Goal: Complete application form

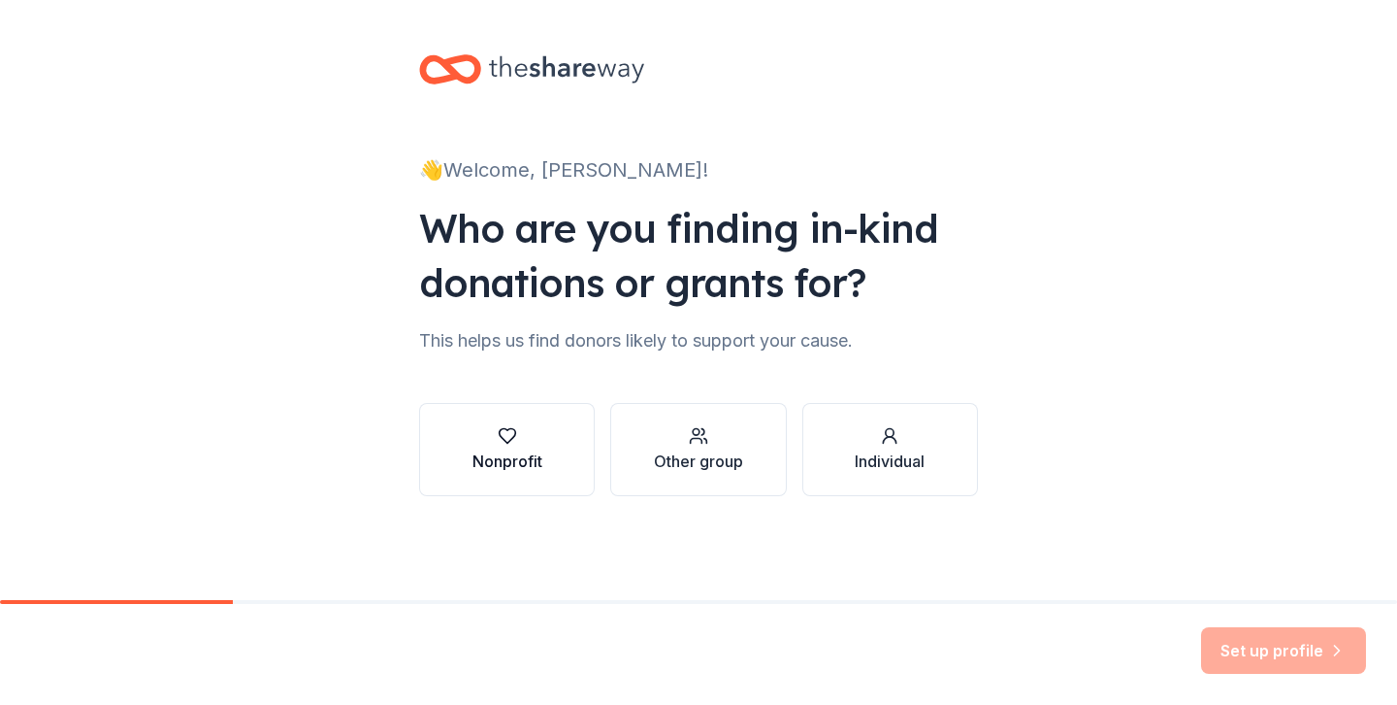
click at [505, 442] on icon "button" at bounding box center [507, 436] width 16 height 15
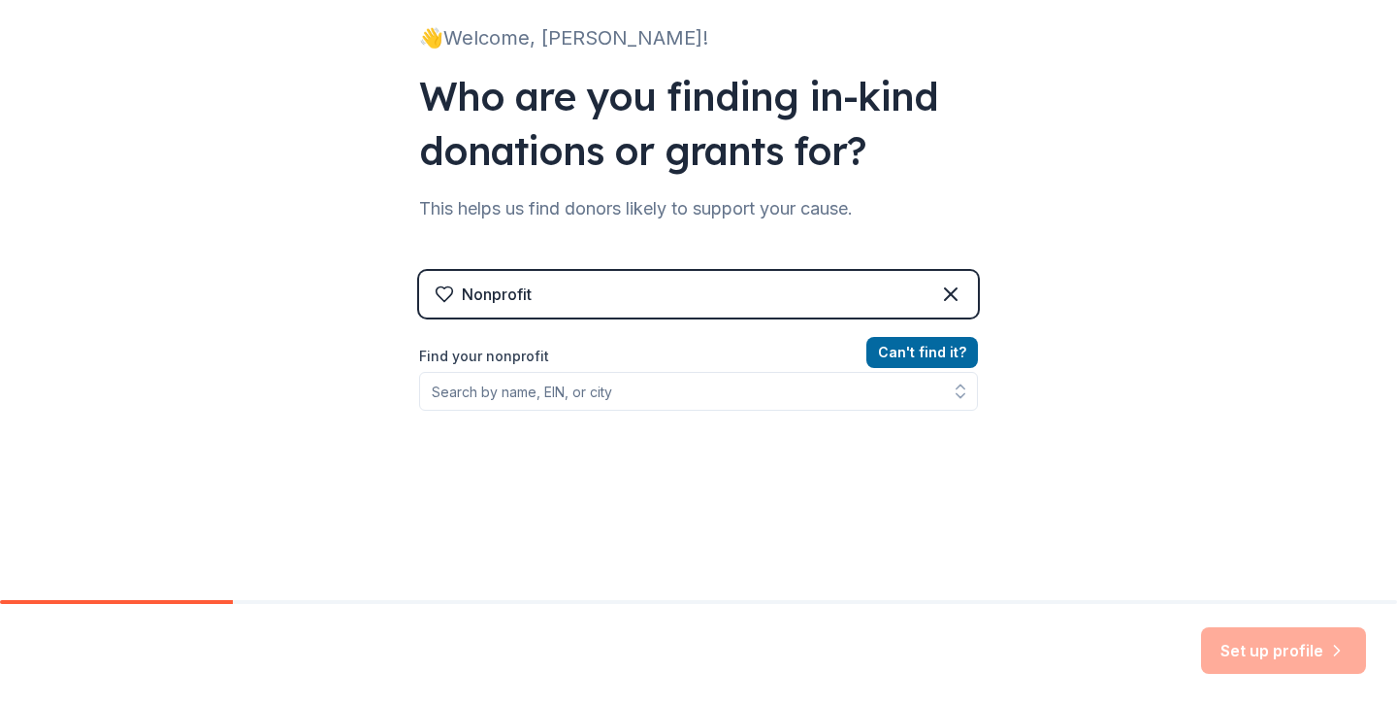
scroll to position [193, 0]
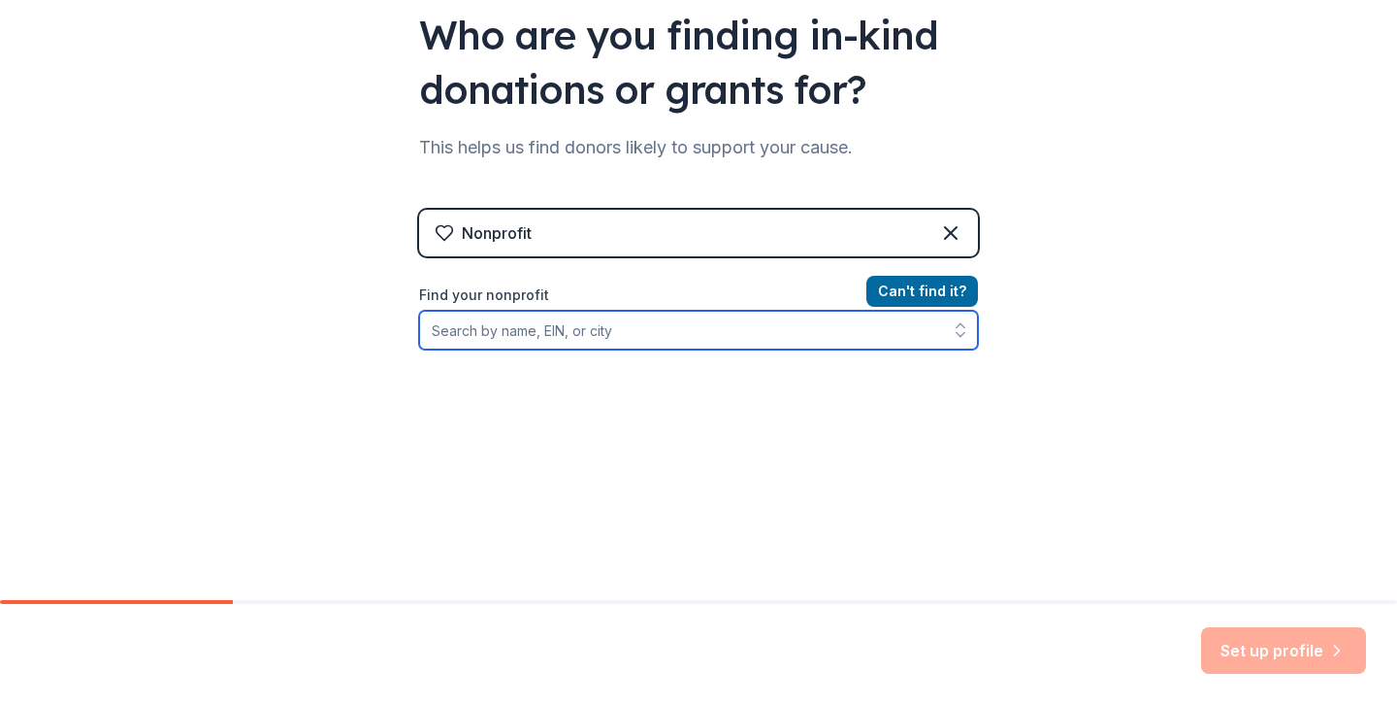
click at [617, 335] on input "Find your nonprofit" at bounding box center [698, 330] width 559 height 39
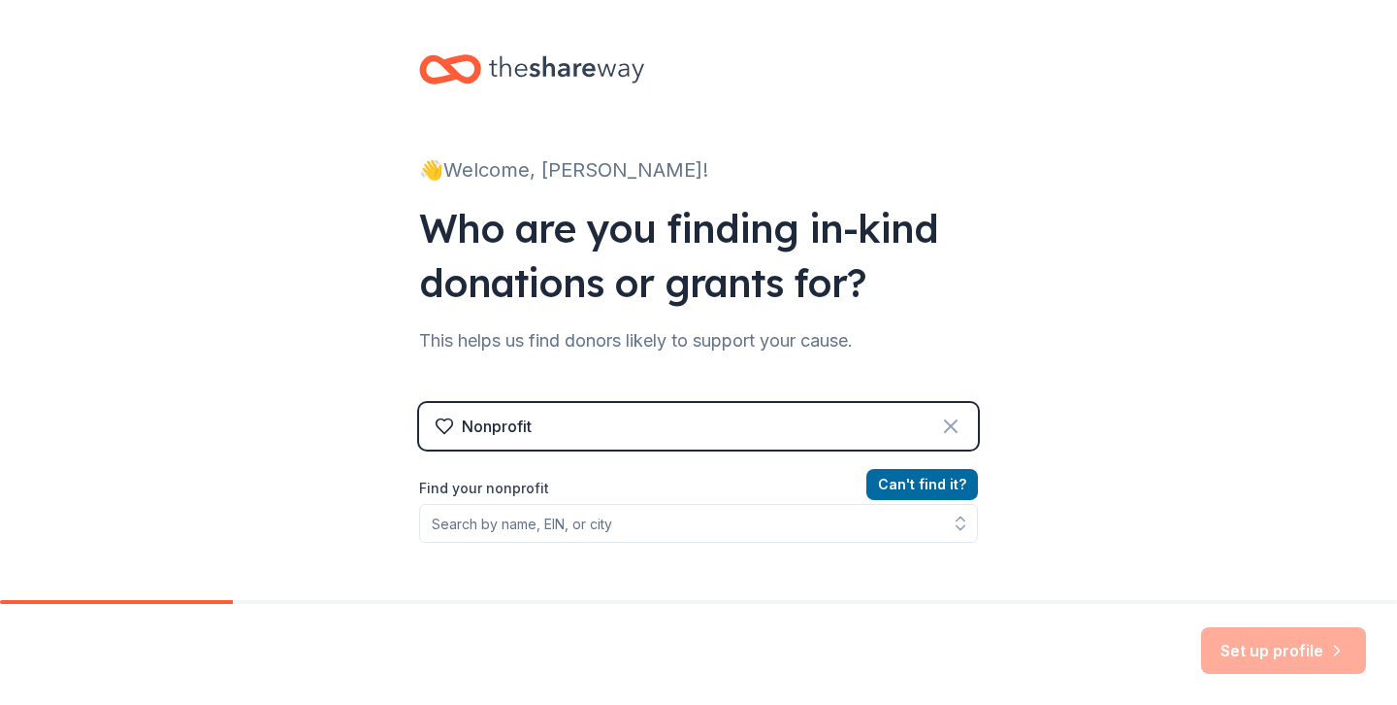
click at [954, 422] on icon at bounding box center [951, 426] width 12 height 12
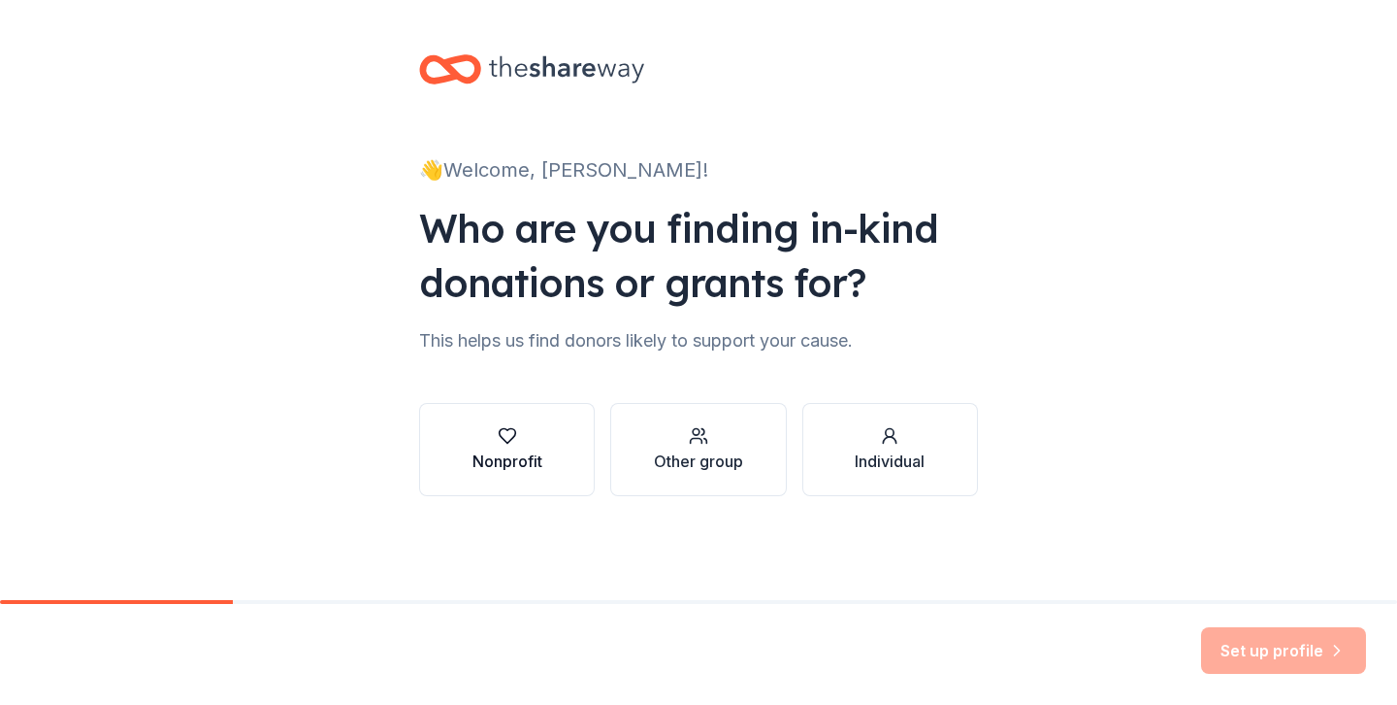
click at [535, 466] on div "Nonprofit" at bounding box center [508, 460] width 70 height 23
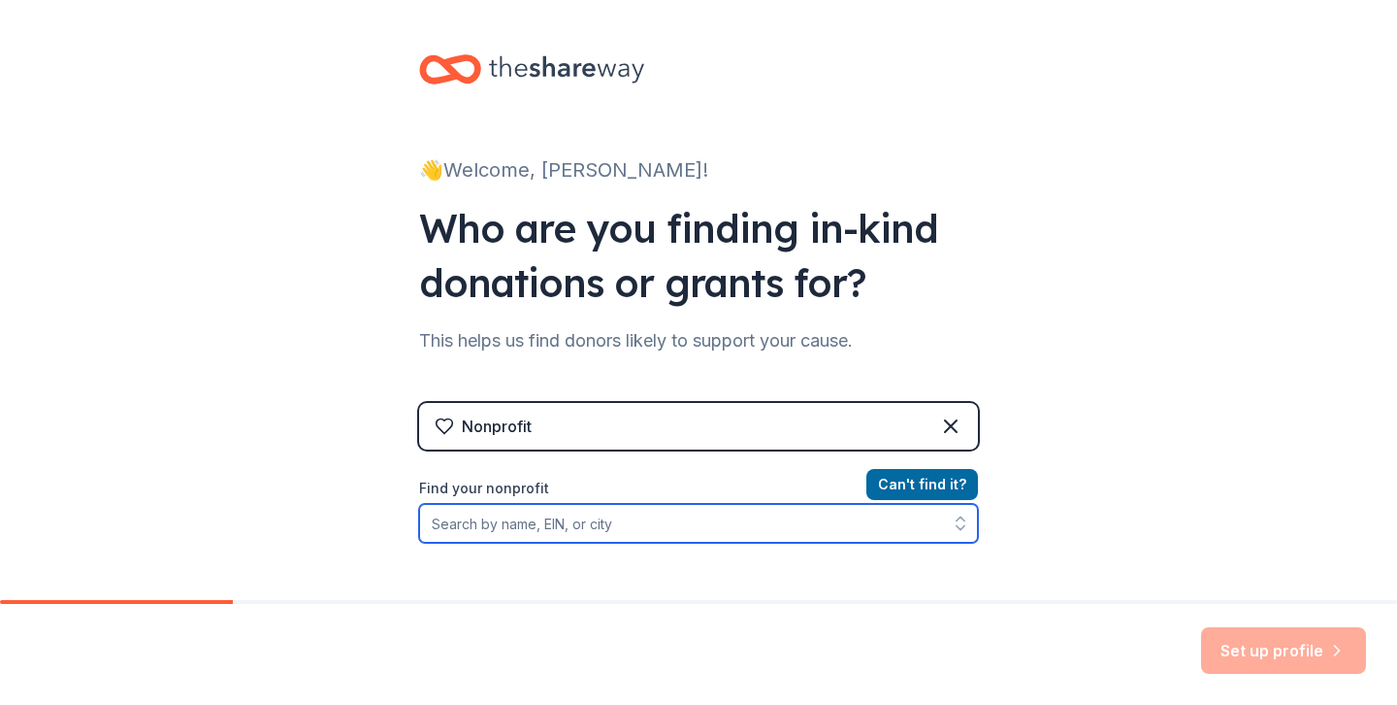
click at [641, 530] on input "Find your nonprofit" at bounding box center [698, 523] width 559 height 39
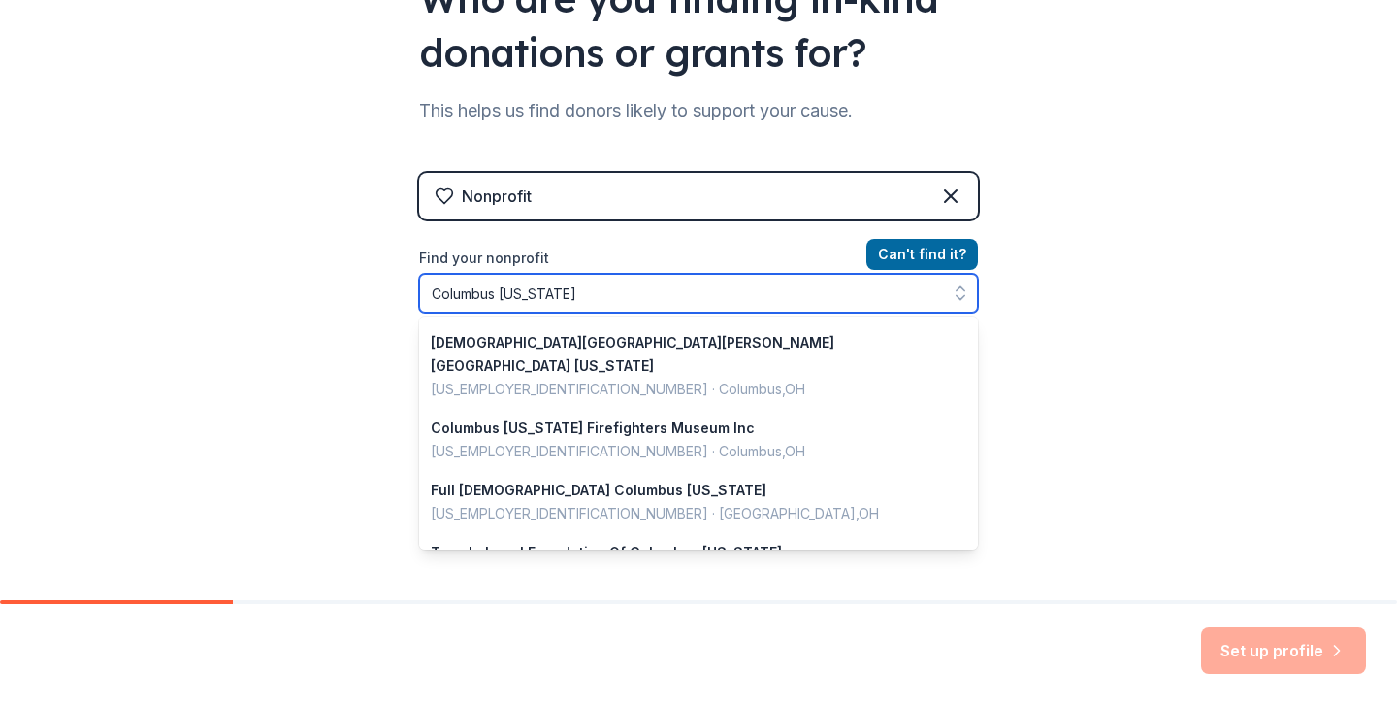
scroll to position [1374, 0]
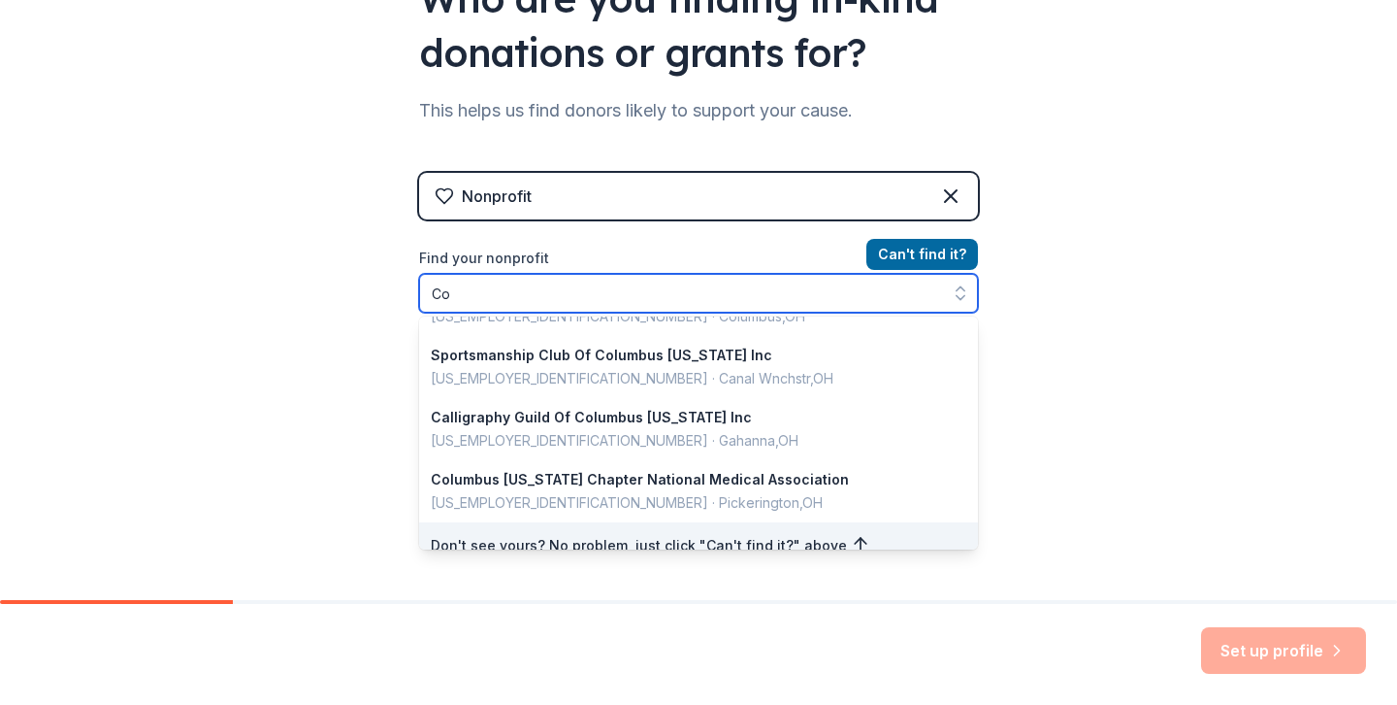
type input "C"
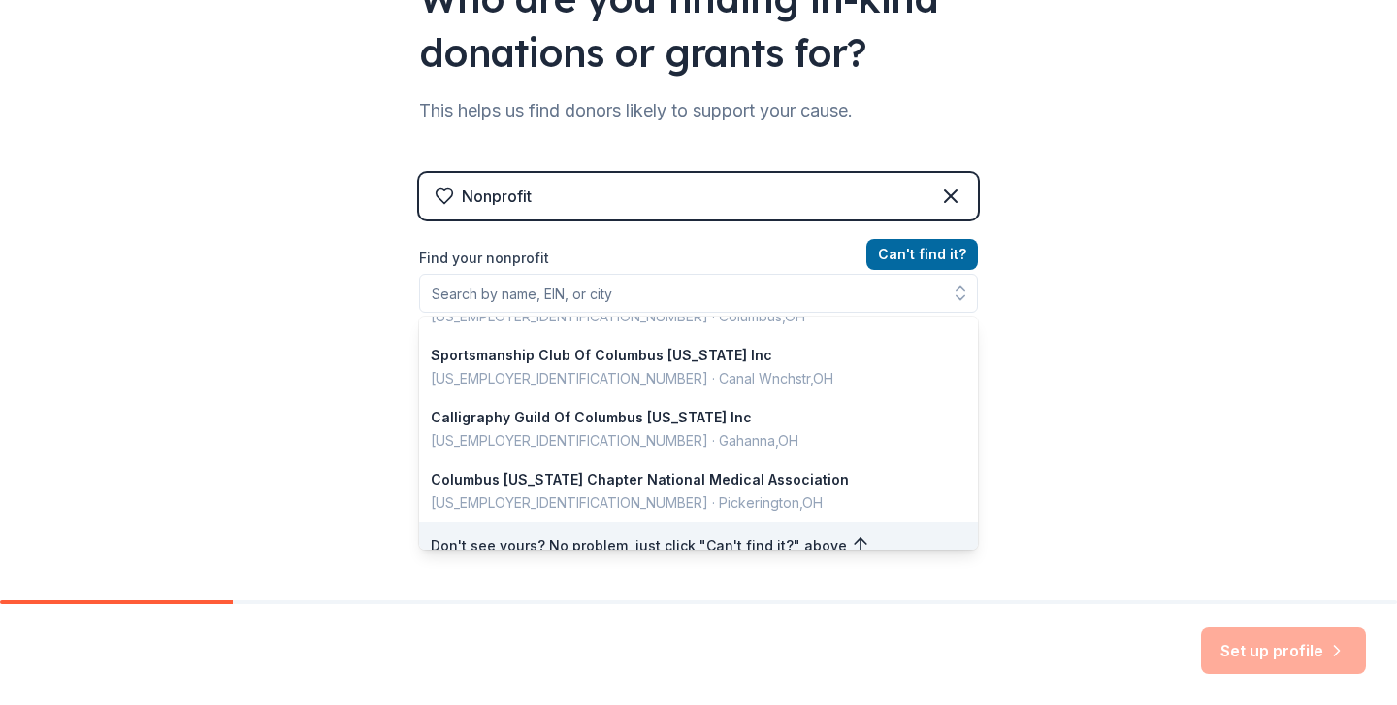
scroll to position [199, 0]
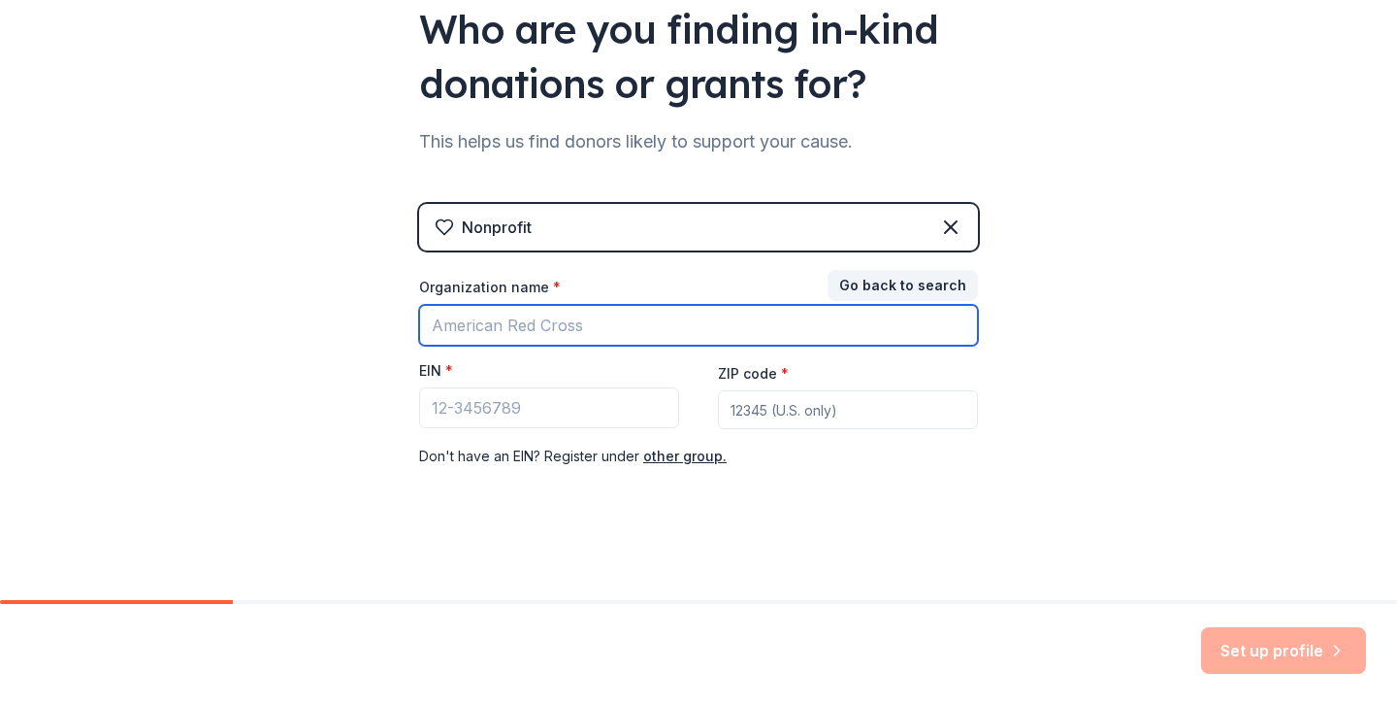
click at [547, 329] on input "Organization name *" at bounding box center [698, 325] width 559 height 41
type input "YSc"
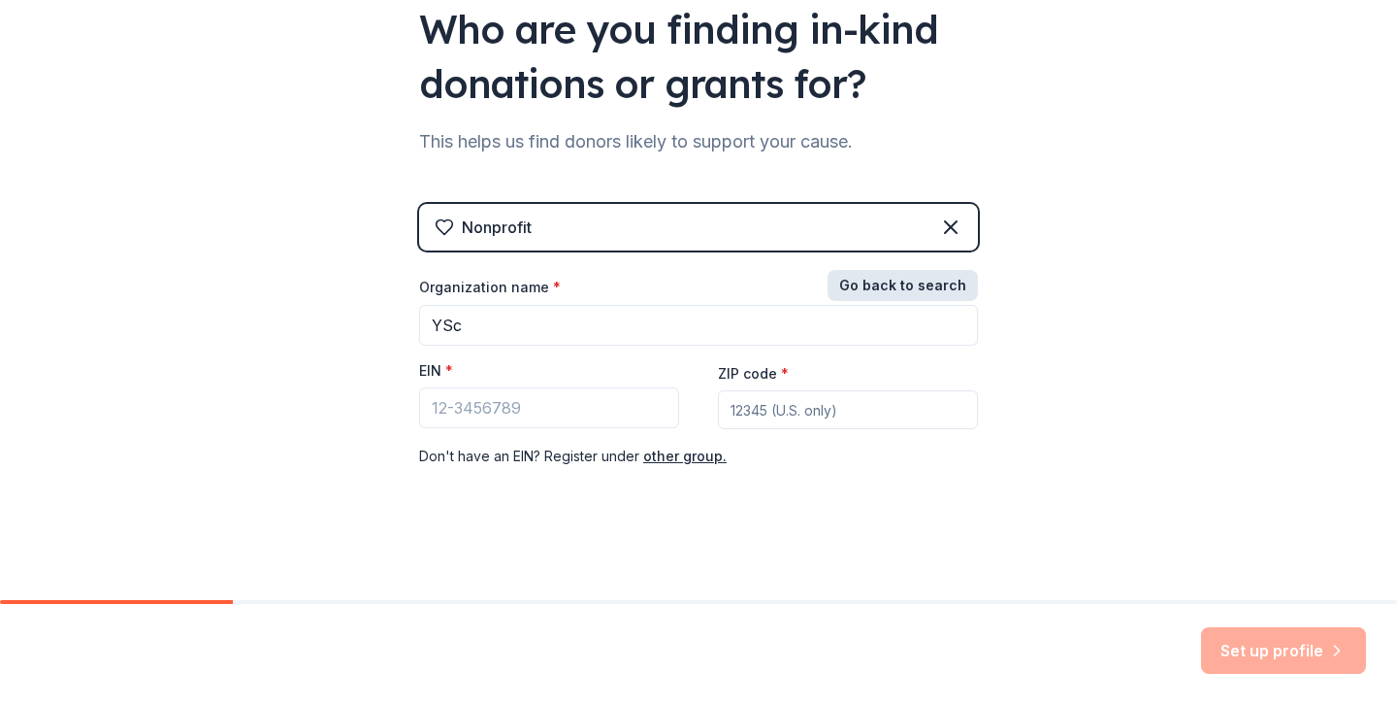
click at [881, 293] on button "Go back to search" at bounding box center [903, 285] width 150 height 31
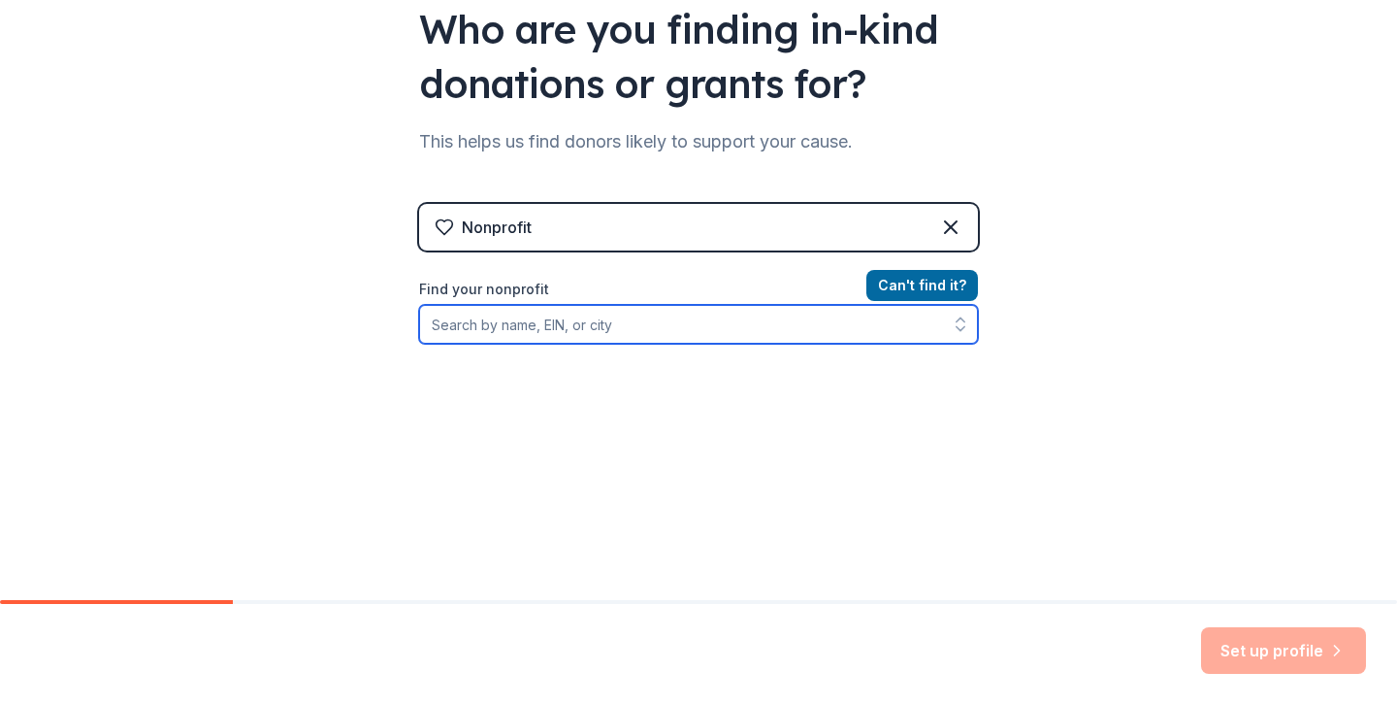
click at [554, 336] on input "Find your nonprofit" at bounding box center [698, 324] width 559 height 39
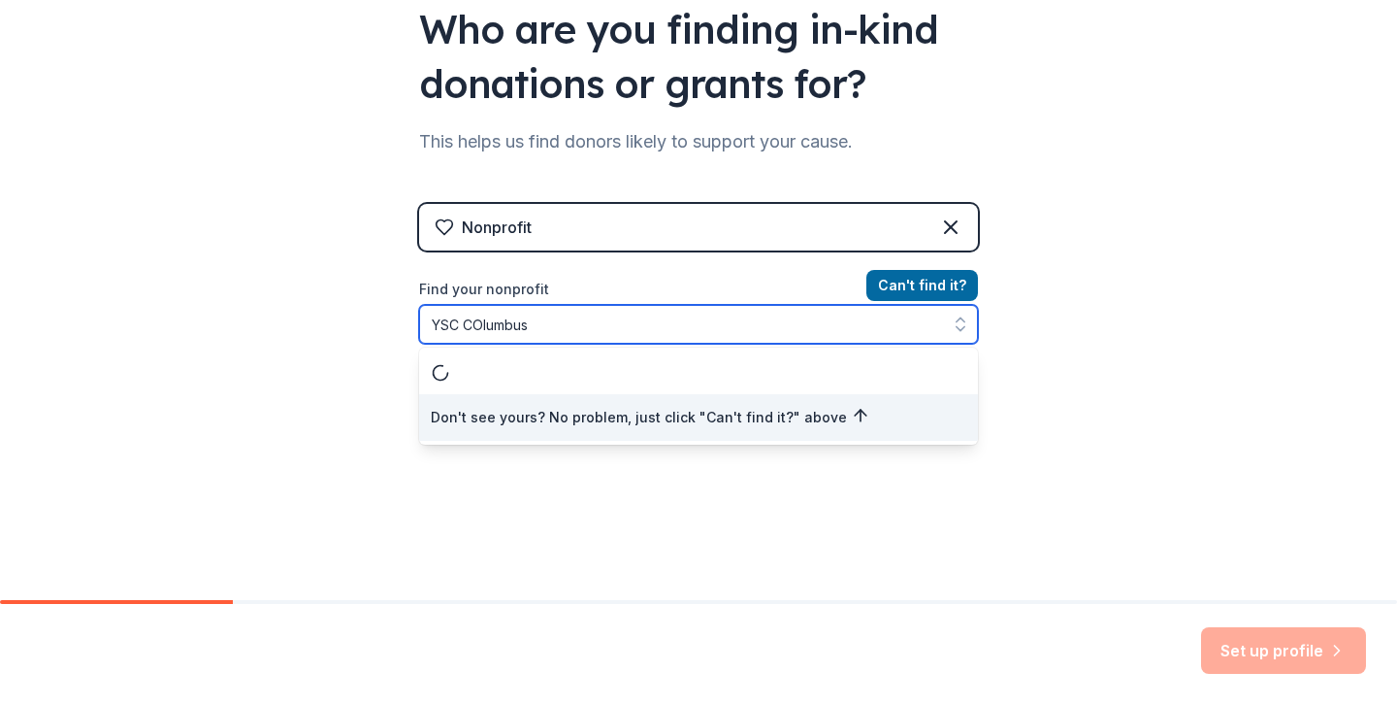
scroll to position [0, 0]
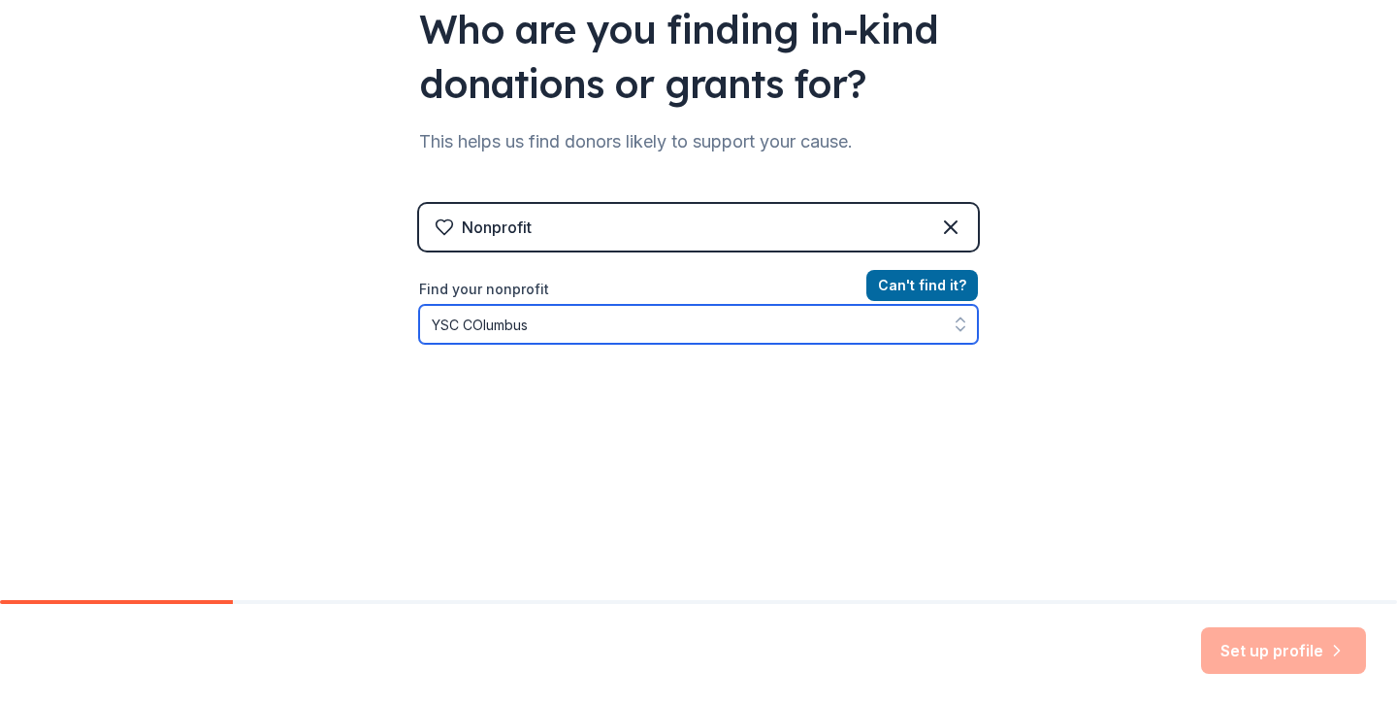
click at [483, 321] on input "YSC COlumbus" at bounding box center [698, 324] width 559 height 39
drag, startPoint x: 647, startPoint y: 342, endPoint x: 470, endPoint y: 317, distance: 179.2
click at [470, 317] on input "YSC Columbus" at bounding box center [698, 324] width 559 height 39
type input "YSC [US_STATE]"
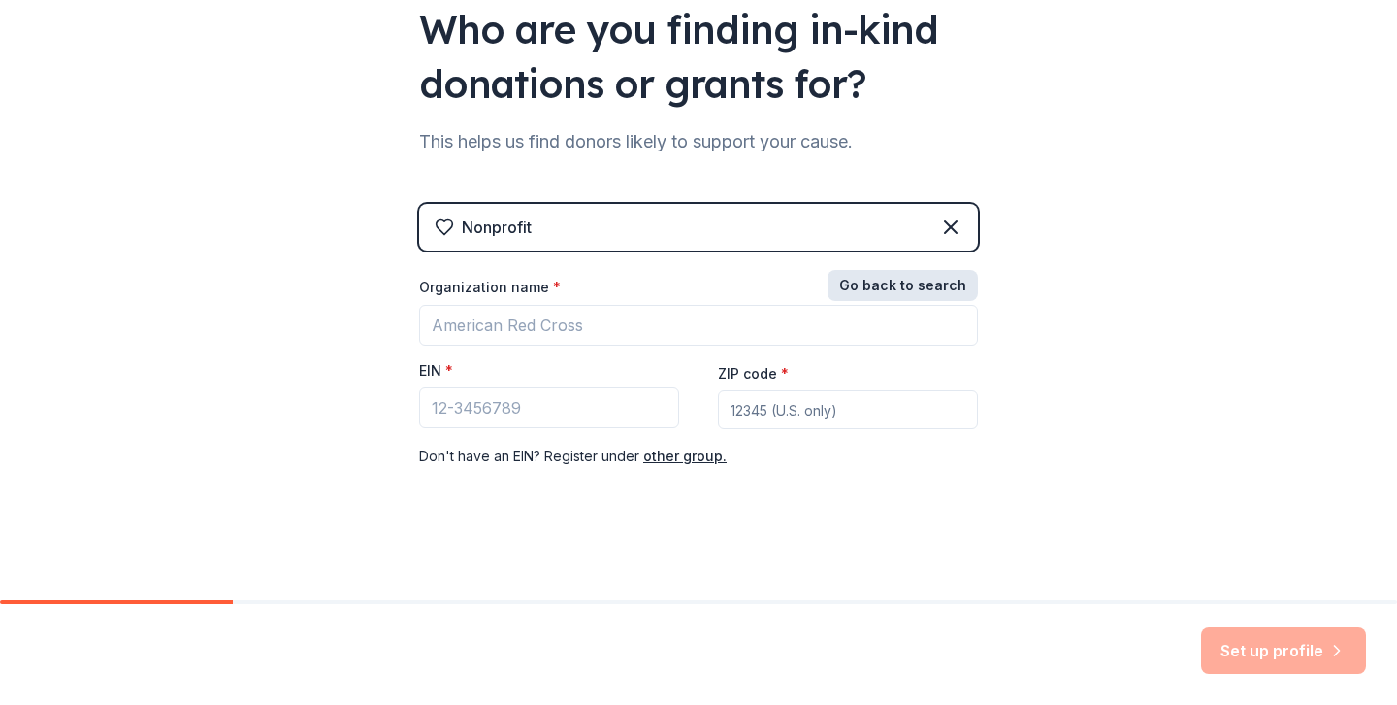
click at [867, 284] on button "Go back to search" at bounding box center [903, 285] width 150 height 31
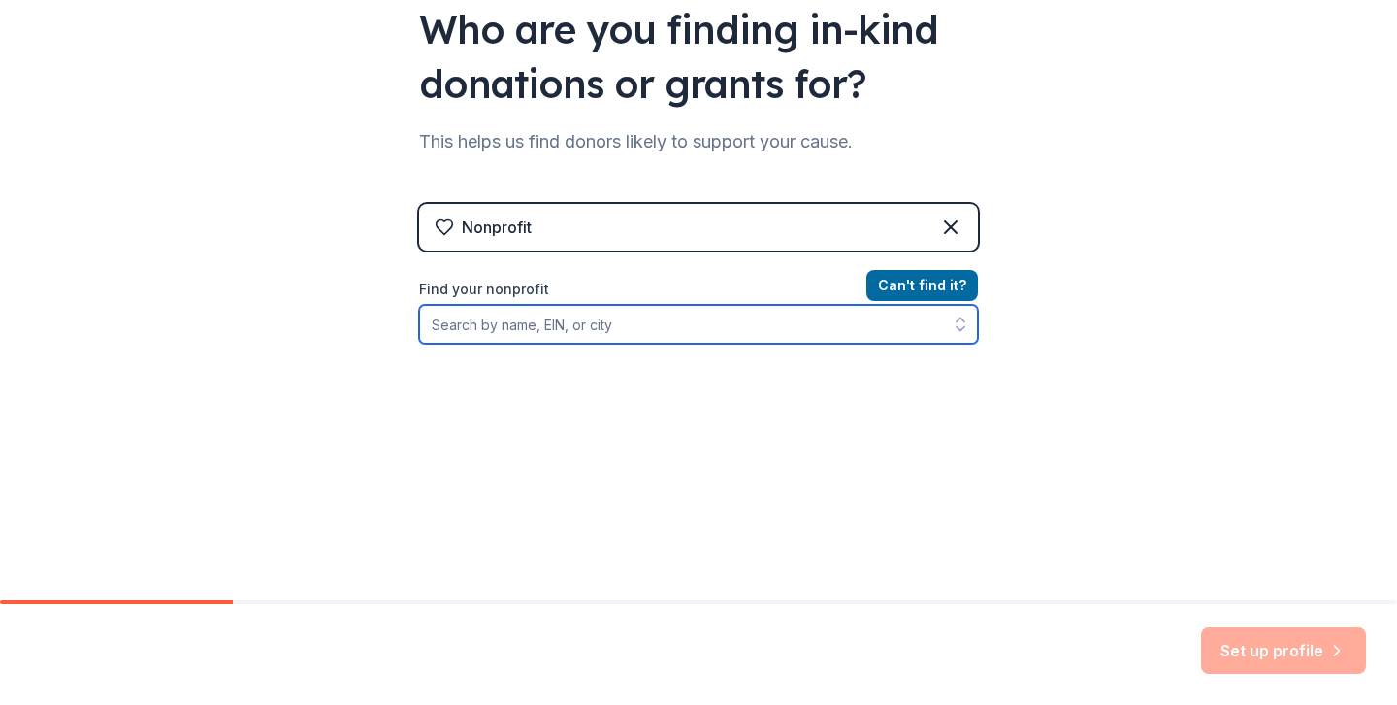
click at [640, 323] on input "Find your nonprofit" at bounding box center [698, 324] width 559 height 39
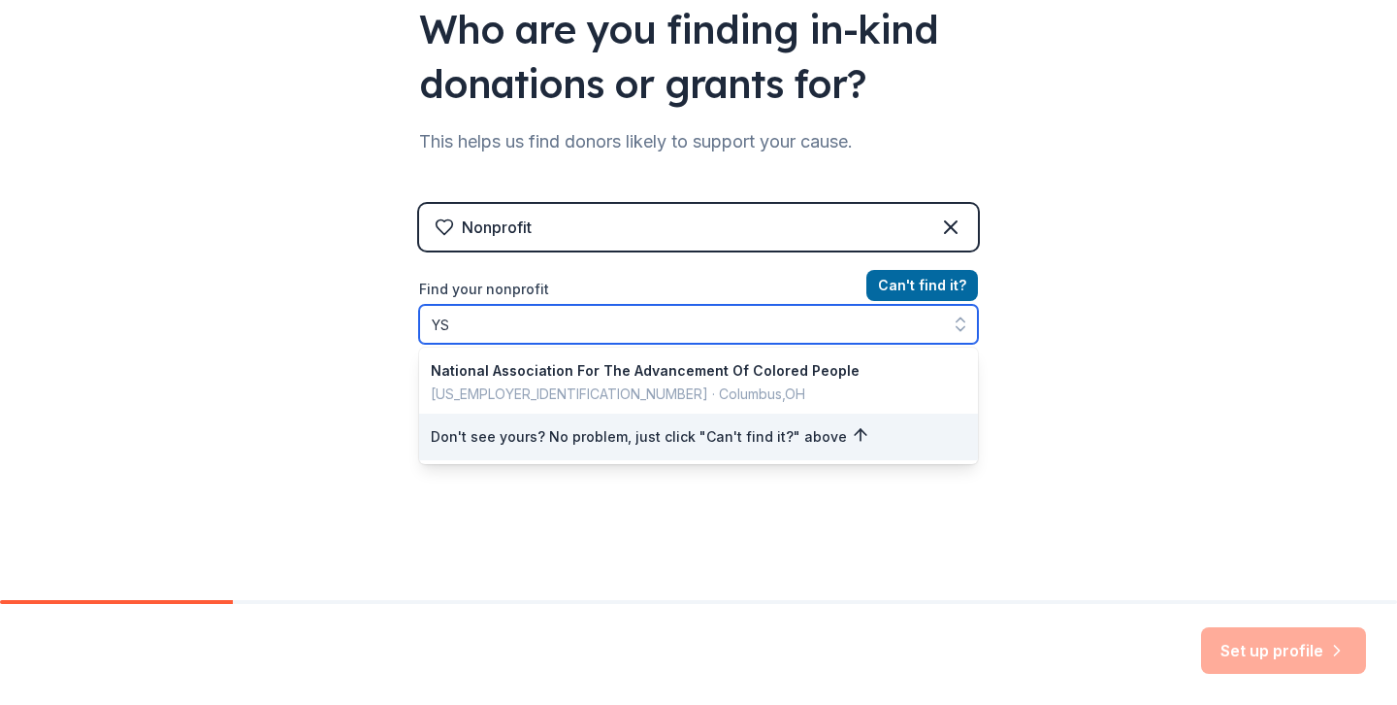
type input "YSE"
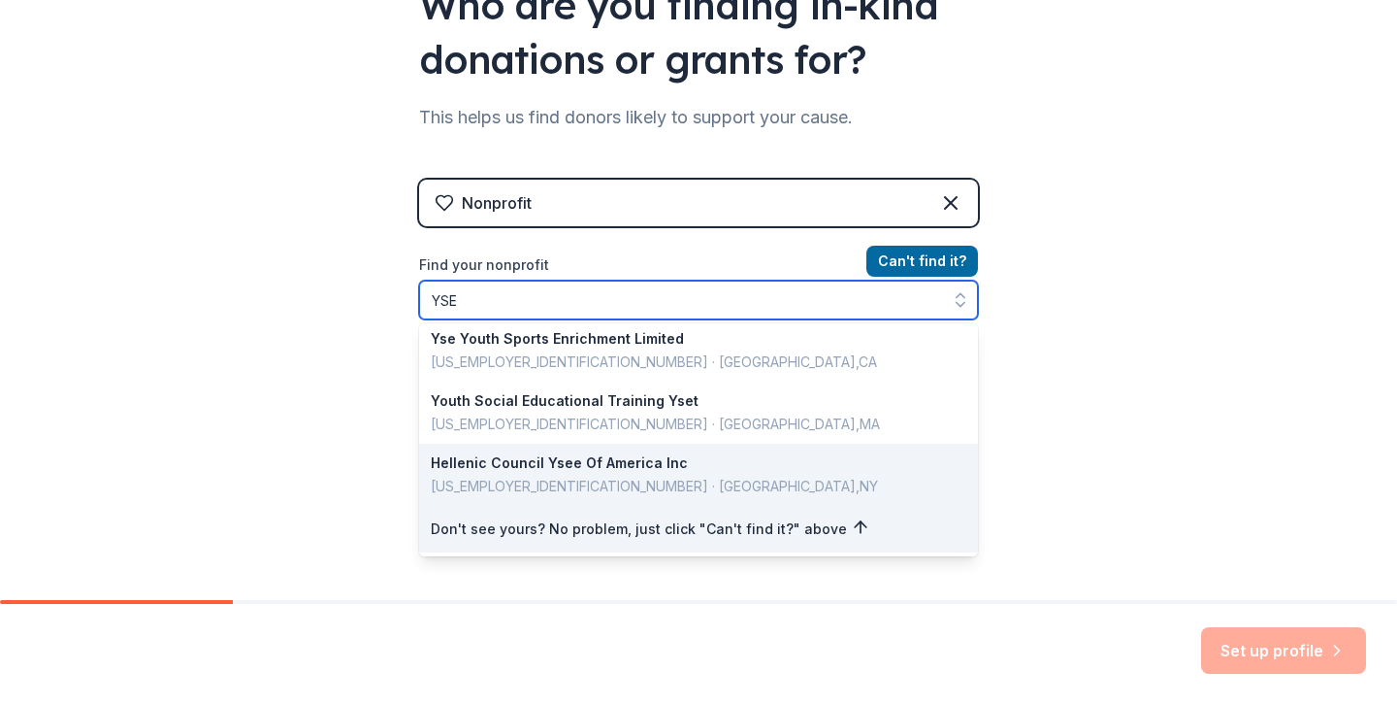
scroll to position [230, 0]
